Goal: Use online tool/utility

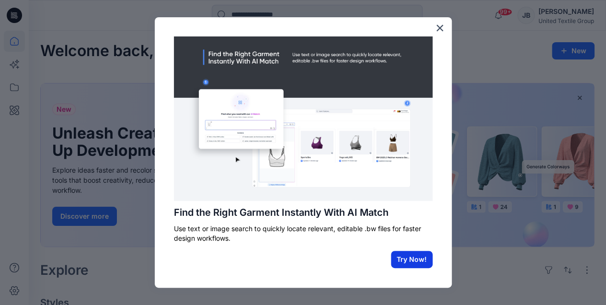
click at [407, 263] on button "Try Now!" at bounding box center [412, 259] width 42 height 17
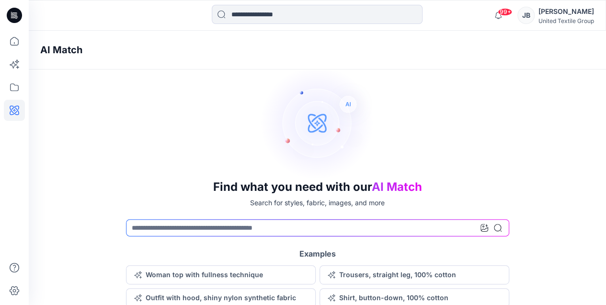
scroll to position [44, 0]
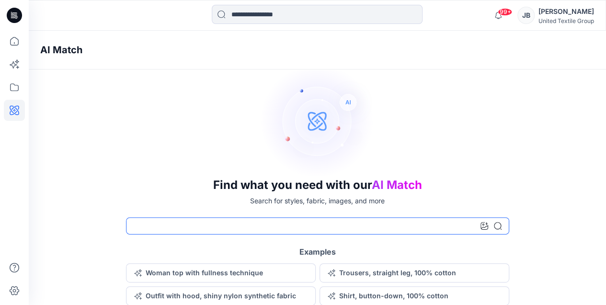
click at [362, 225] on input at bounding box center [317, 225] width 383 height 17
type input "*****"
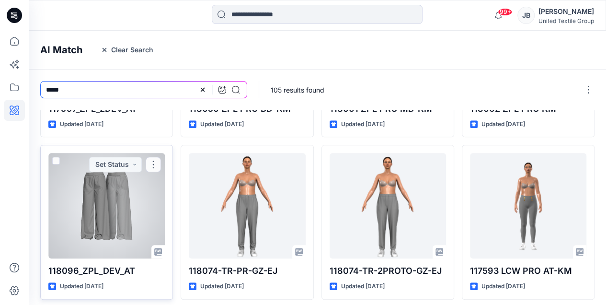
scroll to position [321, 0]
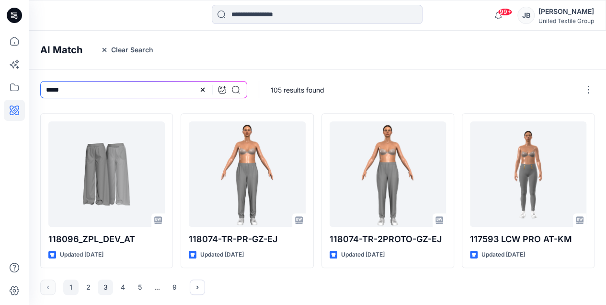
click at [105, 286] on button "3" at bounding box center [105, 286] width 15 height 15
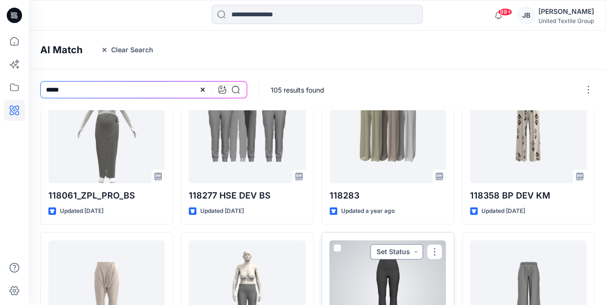
scroll to position [0, 0]
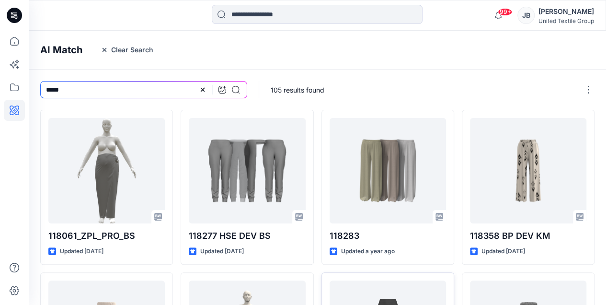
click at [11, 16] on icon at bounding box center [12, 16] width 3 height 0
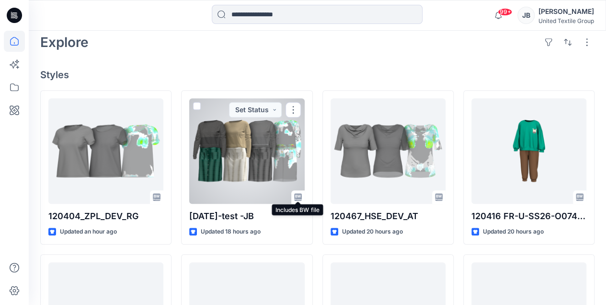
scroll to position [223, 0]
